Goal: Check status: Check status

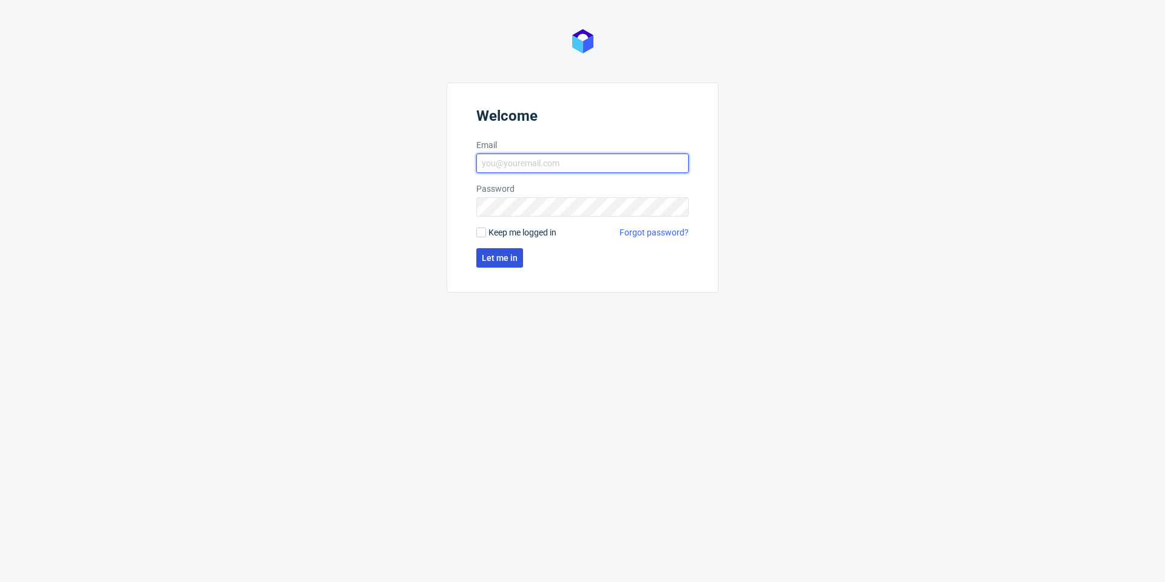
type input "[PERSON_NAME][EMAIL_ADDRESS][PERSON_NAME][DOMAIN_NAME]"
click at [500, 255] on span "Let me in" at bounding box center [500, 258] width 36 height 8
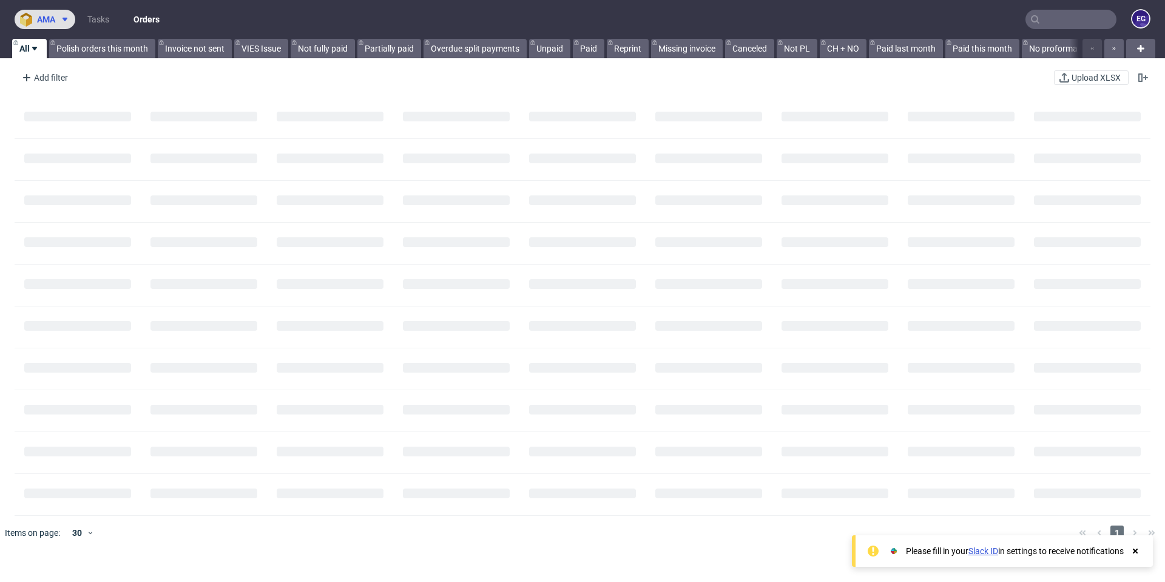
click at [54, 16] on span "ama" at bounding box center [46, 19] width 18 height 8
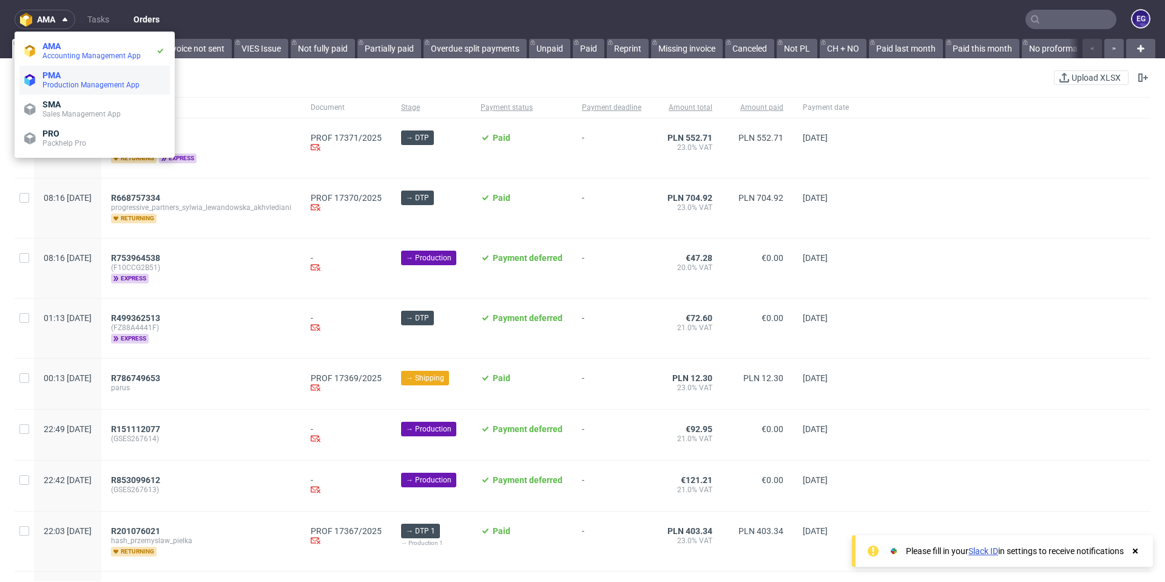
click at [61, 82] on span "Production Management App" at bounding box center [90, 85] width 97 height 8
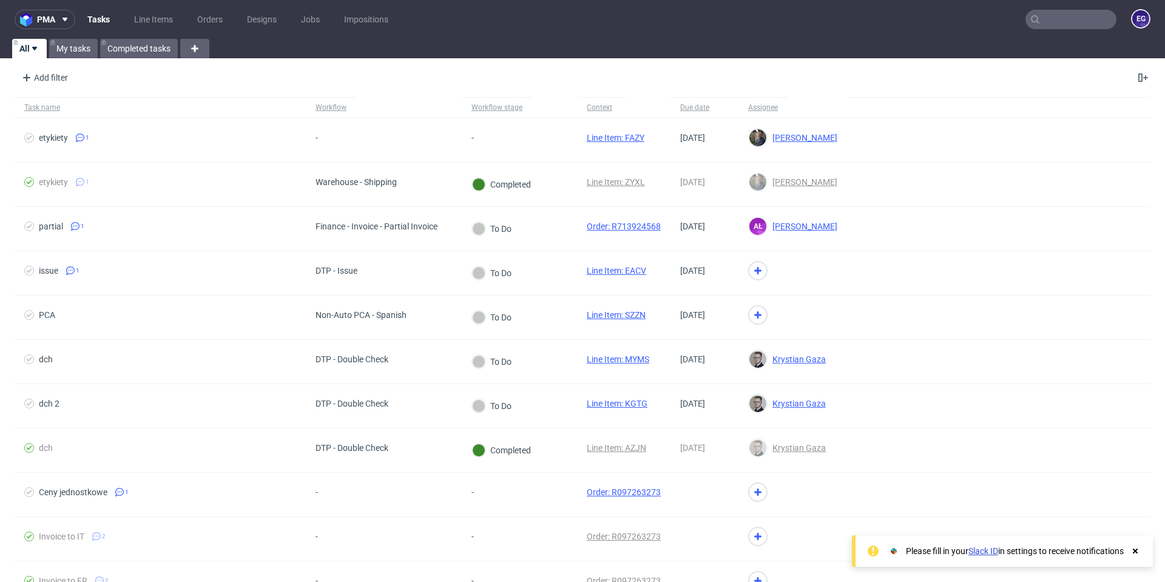
click at [1051, 15] on input "text" at bounding box center [1070, 19] width 91 height 19
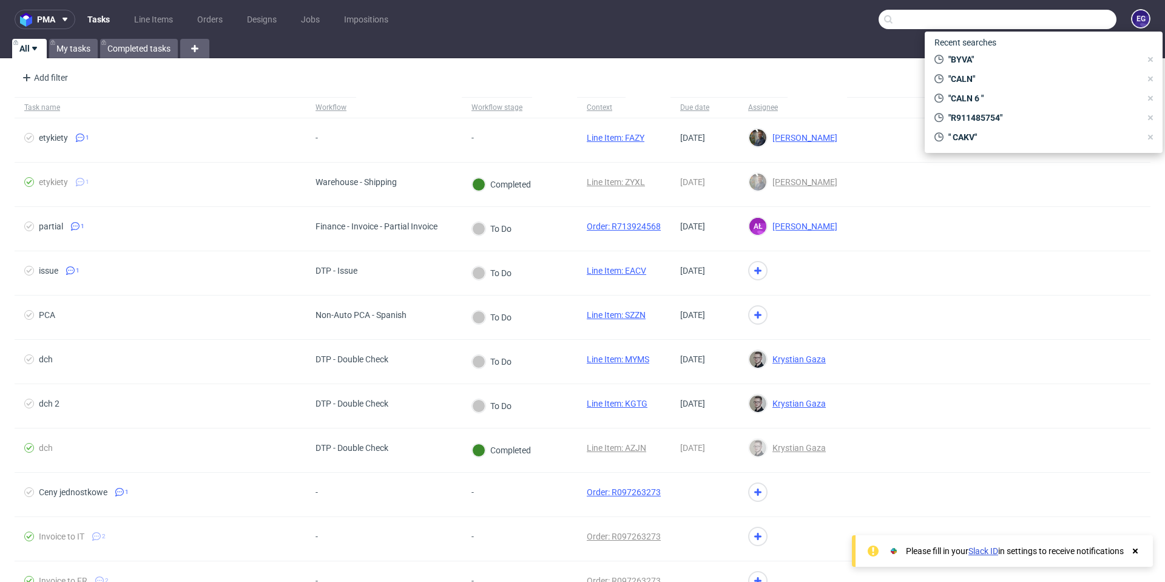
paste input "R452110090"
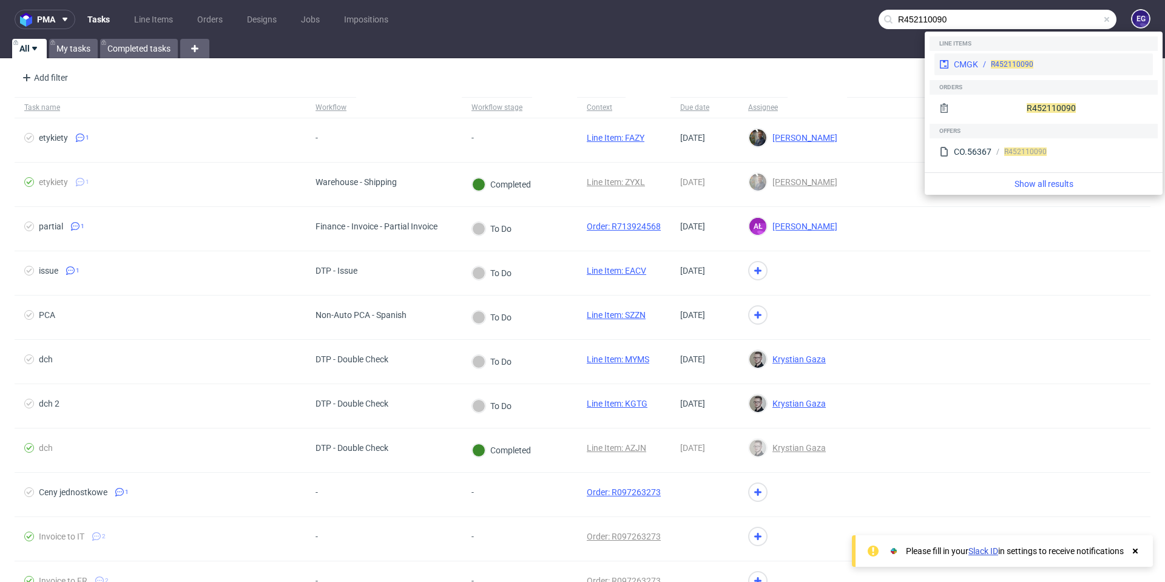
type input "R452110090"
click at [1065, 63] on div "R452110090" at bounding box center [1063, 64] width 170 height 11
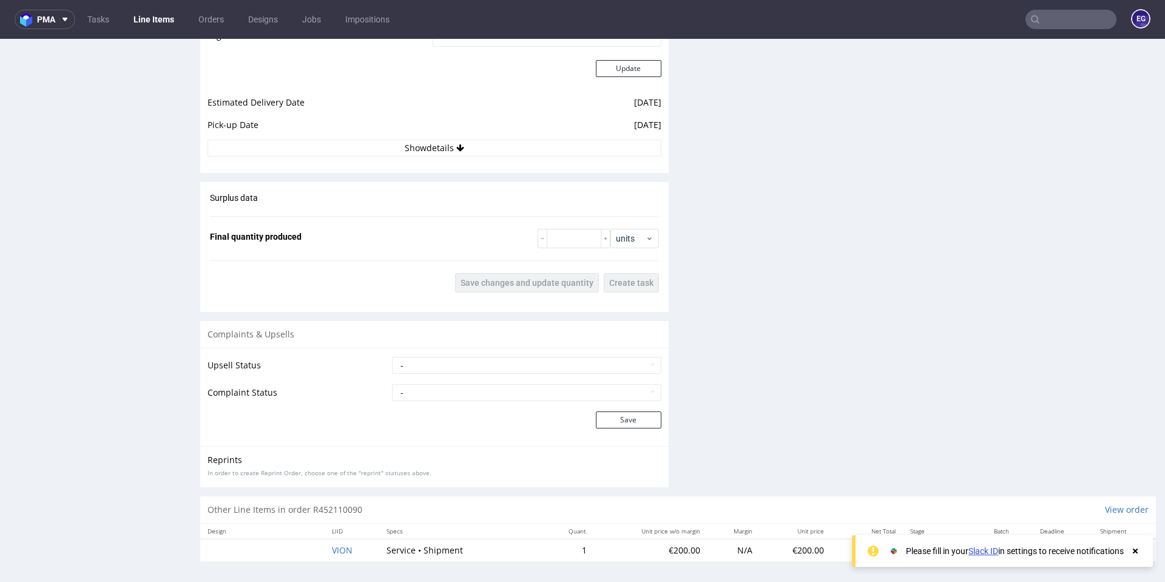
scroll to position [1598, 0]
click at [349, 543] on span "VION" at bounding box center [342, 546] width 21 height 12
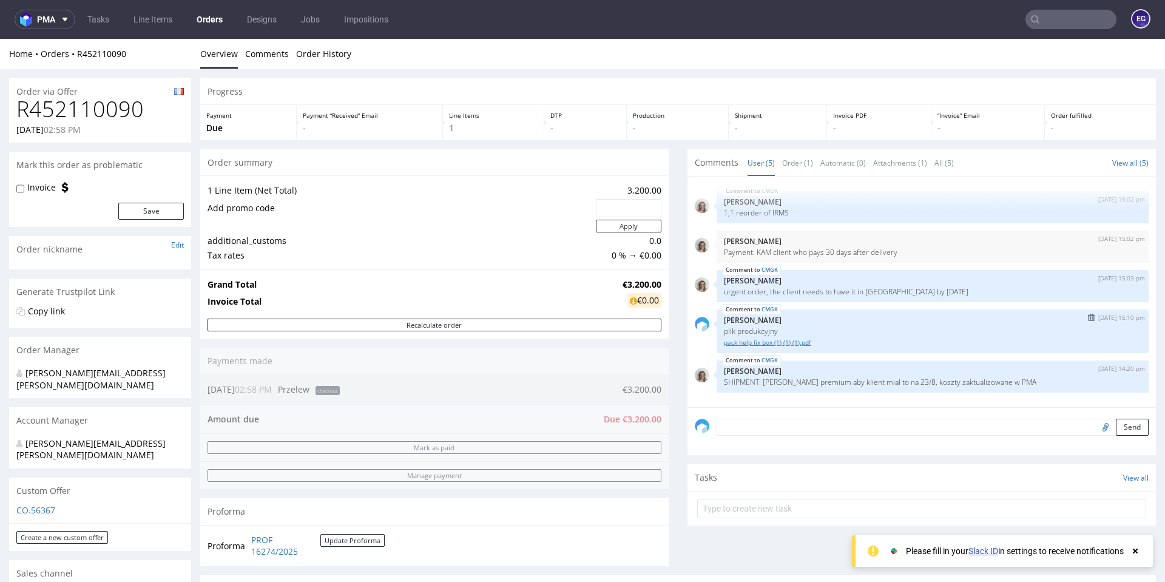
click at [759, 343] on link "pack help fix box (1) (1) (1).pdf" at bounding box center [932, 342] width 417 height 9
click at [912, 164] on link "Attachments (1)" at bounding box center [900, 163] width 54 height 26
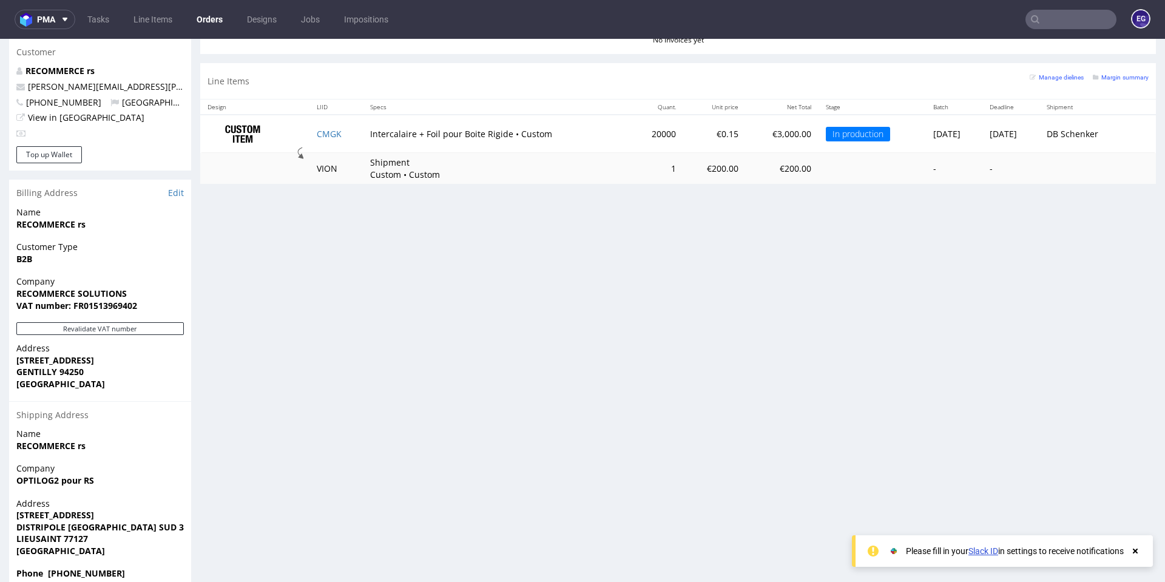
scroll to position [403, 0]
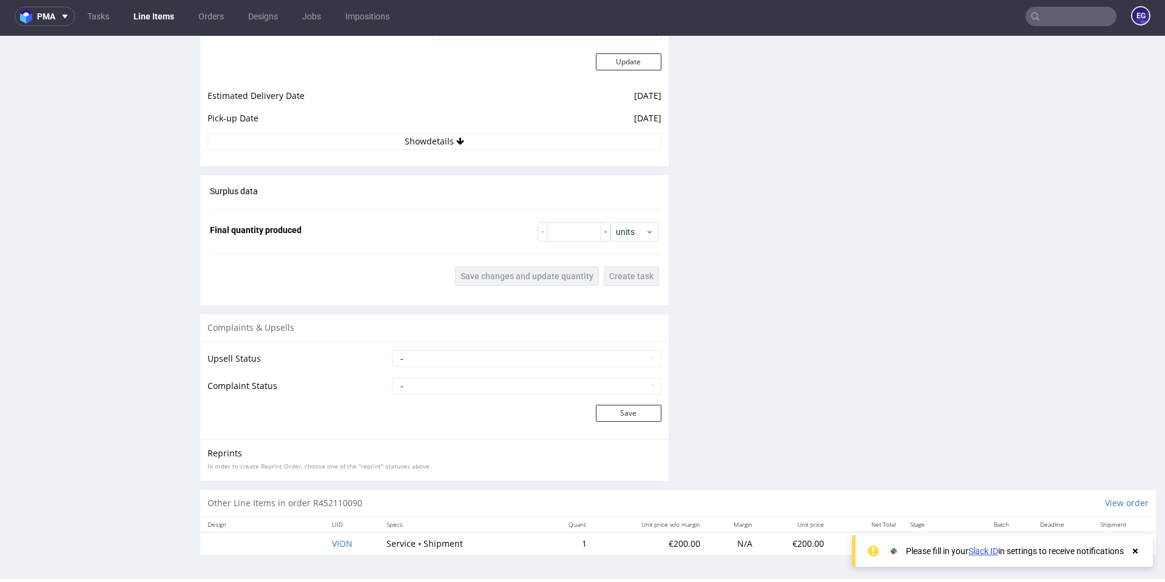
scroll to position [4, 0]
